Goal: Information Seeking & Learning: Learn about a topic

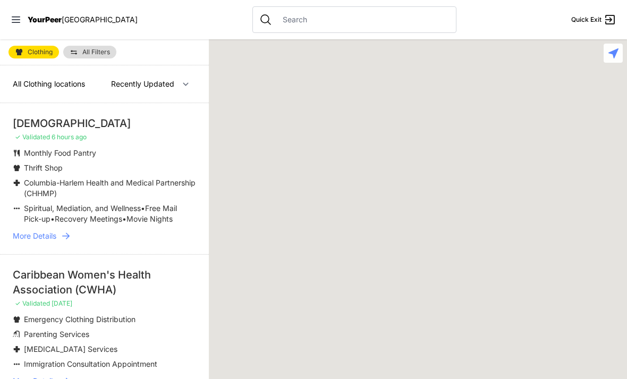
select select "recentlyUpdated"
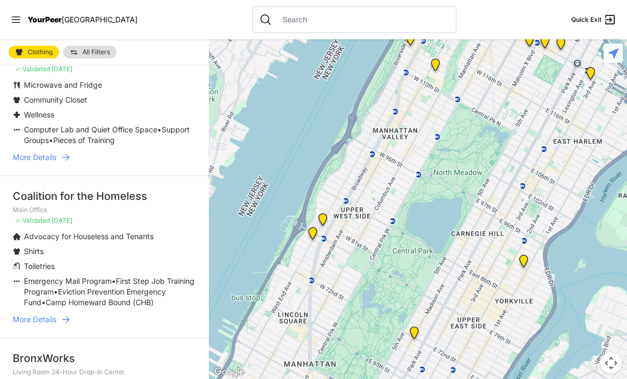
scroll to position [2165, 0]
click at [60, 313] on link "More Details" at bounding box center [104, 318] width 183 height 11
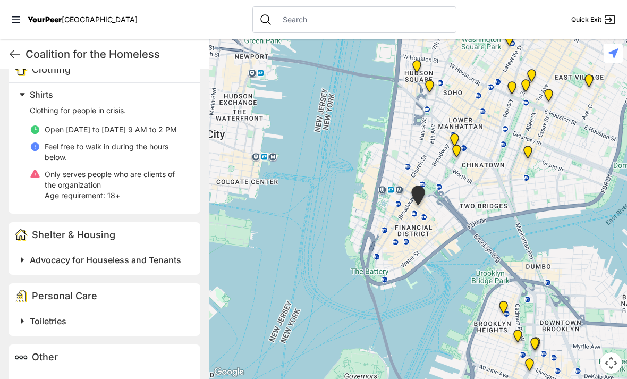
scroll to position [368, 0]
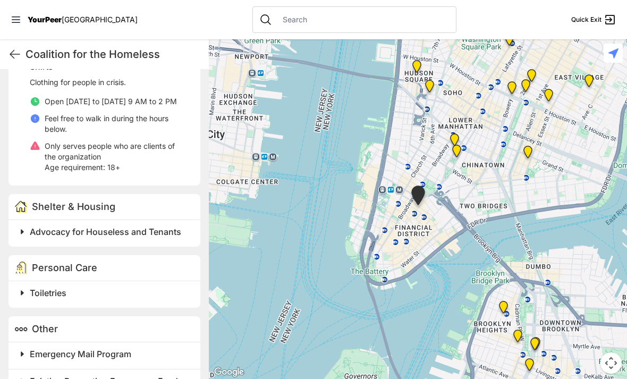
click at [70, 290] on h2 "Toiletries" at bounding box center [109, 292] width 158 height 13
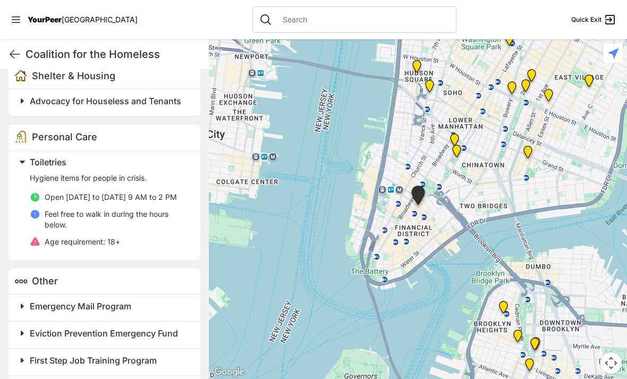
scroll to position [34, 0]
select select "recentlyUpdated"
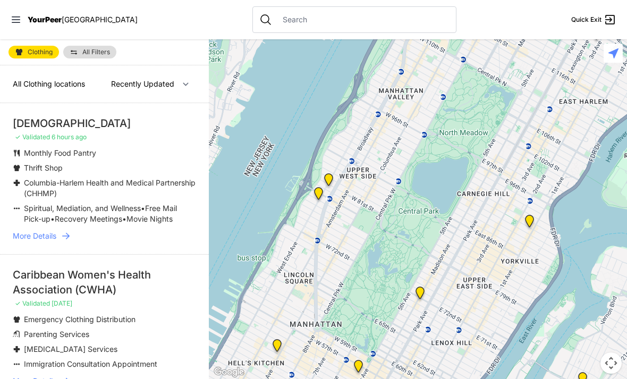
click at [63, 238] on icon at bounding box center [66, 235] width 11 height 11
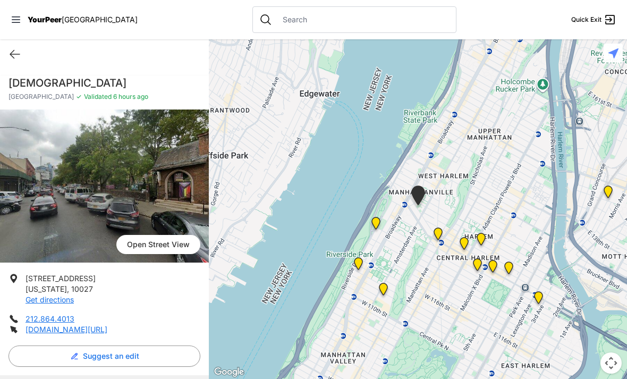
click at [12, 50] on icon at bounding box center [15, 54] width 10 height 8
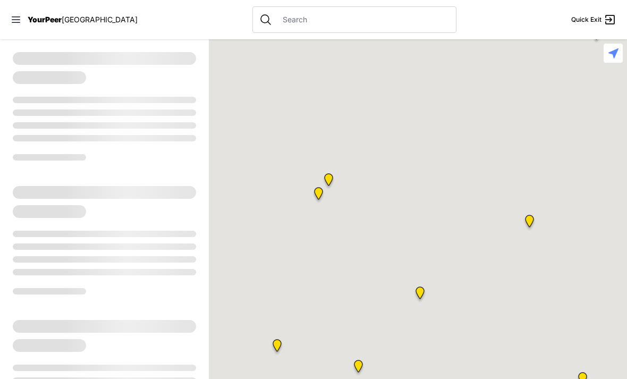
select select "recentlyUpdated"
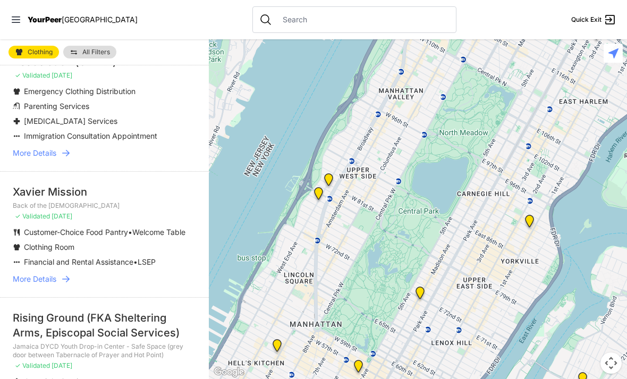
scroll to position [247, 0]
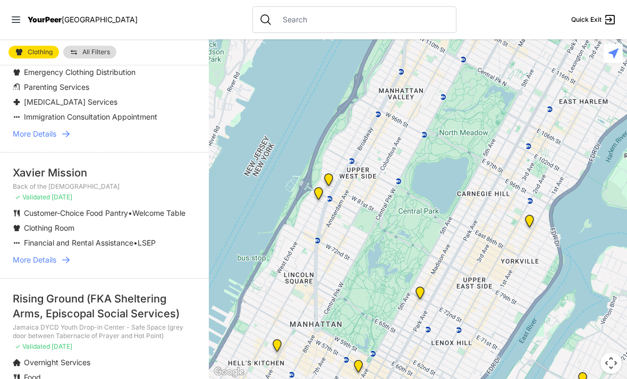
click at [51, 264] on span "More Details" at bounding box center [35, 259] width 44 height 11
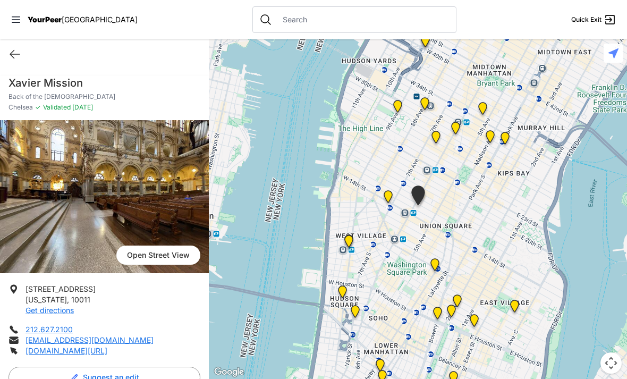
click at [129, 164] on img at bounding box center [104, 196] width 209 height 153
select select "recentlyUpdated"
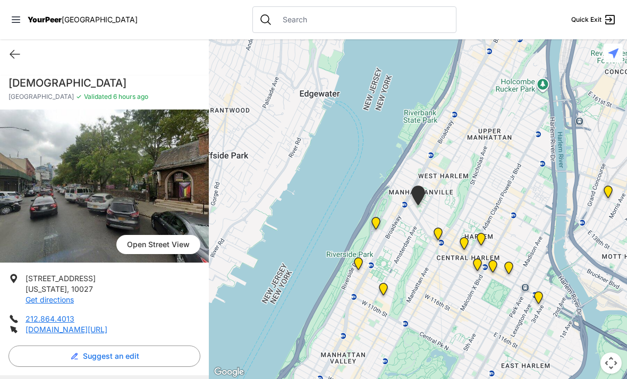
scroll to position [-3, 0]
select select "recentlyUpdated"
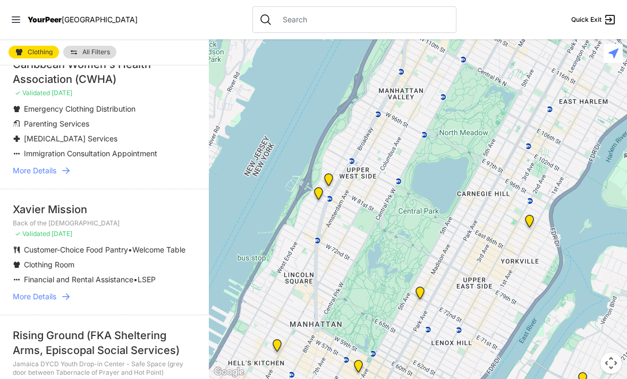
click at [138, 206] on div "Xavier Mission" at bounding box center [104, 209] width 183 height 15
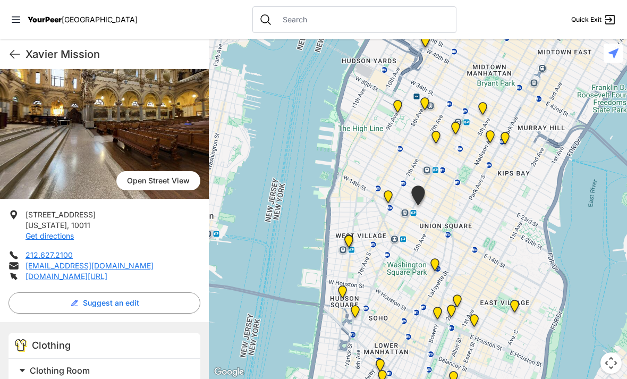
scroll to position [75, 0]
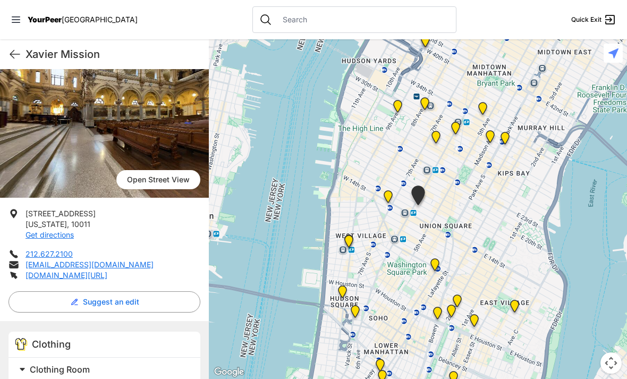
click at [107, 270] on link "[DOMAIN_NAME][URL]" at bounding box center [66, 274] width 82 height 9
